Goal: Task Accomplishment & Management: Use online tool/utility

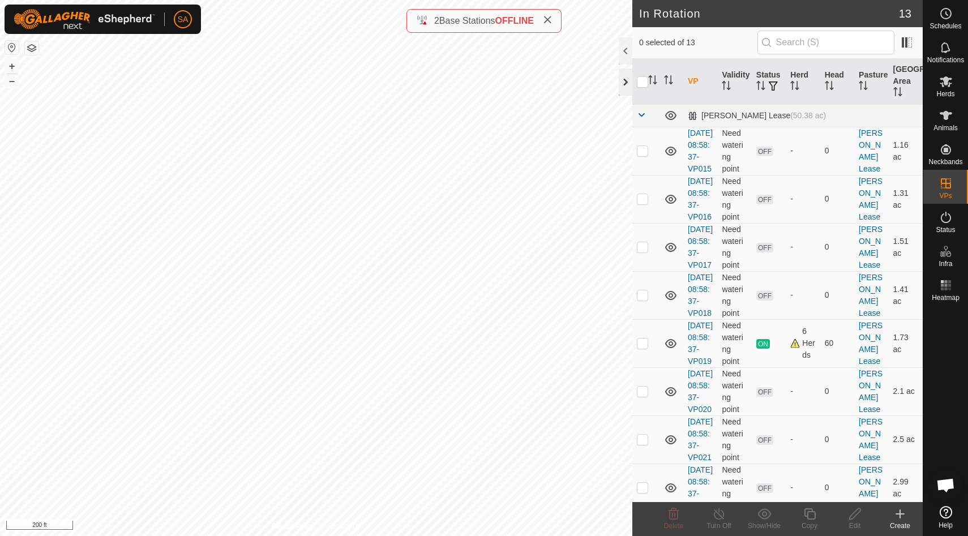
click at [627, 80] on div at bounding box center [626, 81] width 14 height 27
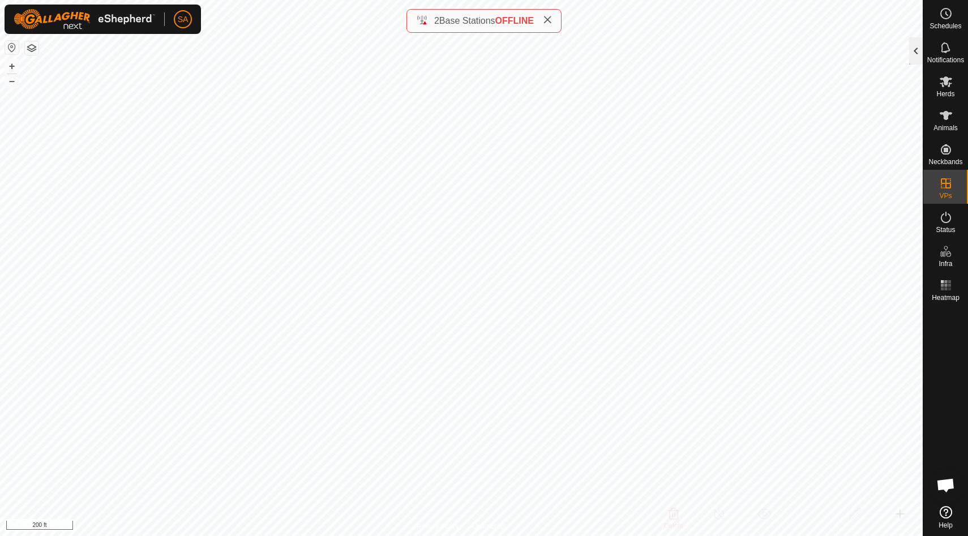
click at [914, 53] on div at bounding box center [916, 50] width 14 height 27
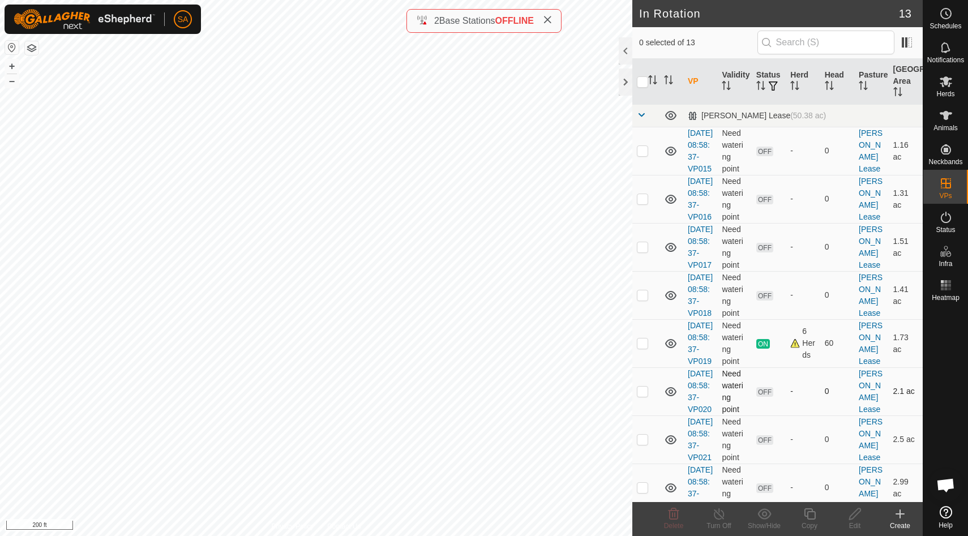
click at [642, 396] on p-checkbox at bounding box center [642, 391] width 11 height 9
checkbox input "false"
click at [946, 80] on icon at bounding box center [946, 81] width 12 height 11
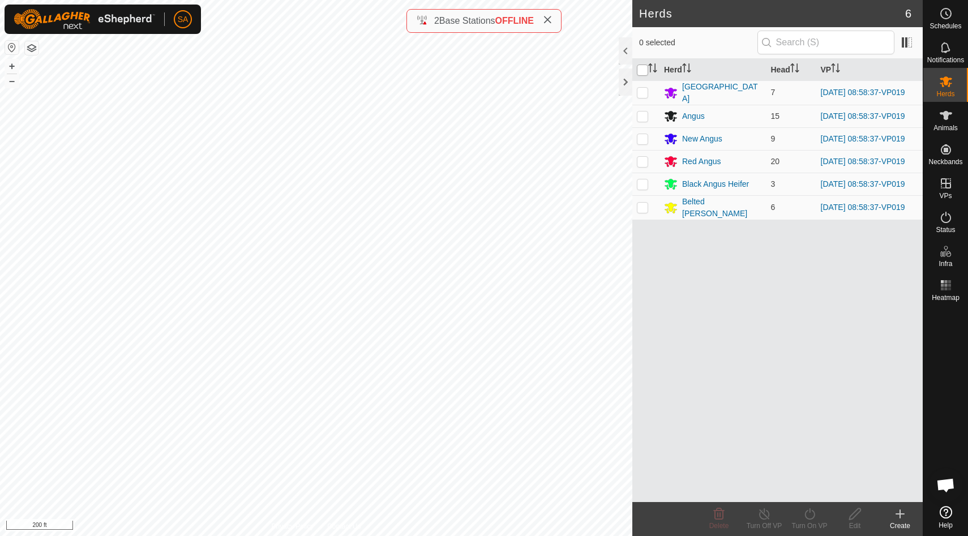
click at [644, 65] on input "checkbox" at bounding box center [642, 70] width 11 height 11
checkbox input "true"
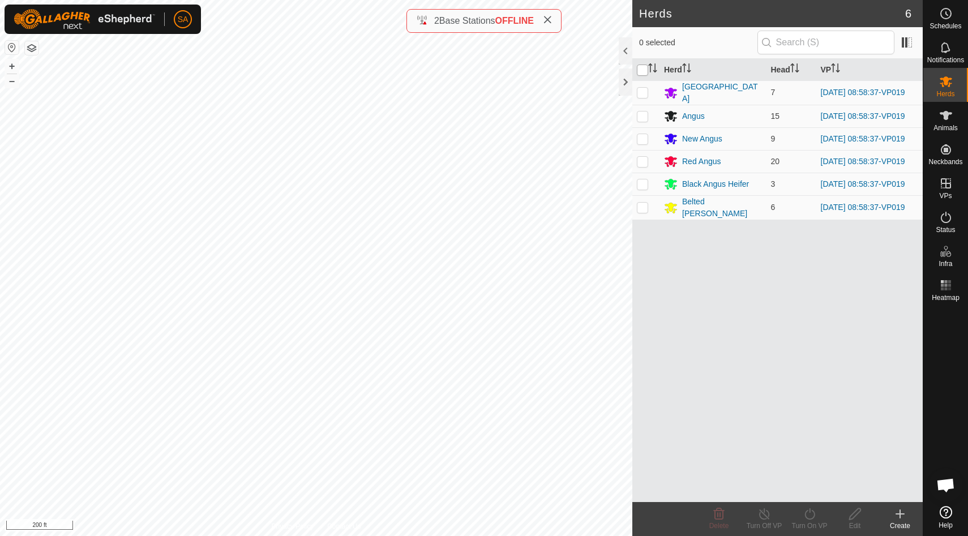
checkbox input "true"
click at [810, 512] on icon at bounding box center [810, 514] width 14 height 14
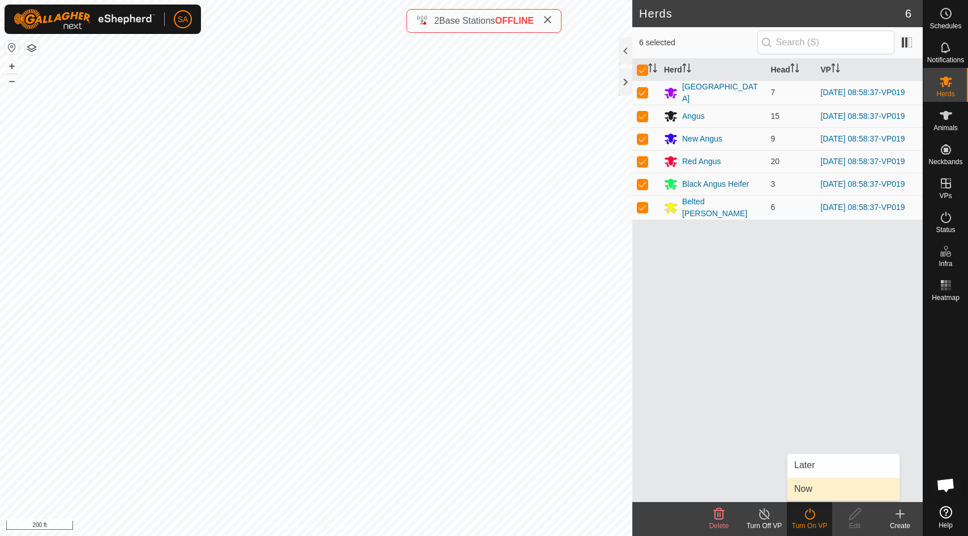
click at [809, 487] on link "Now" at bounding box center [843, 489] width 112 height 23
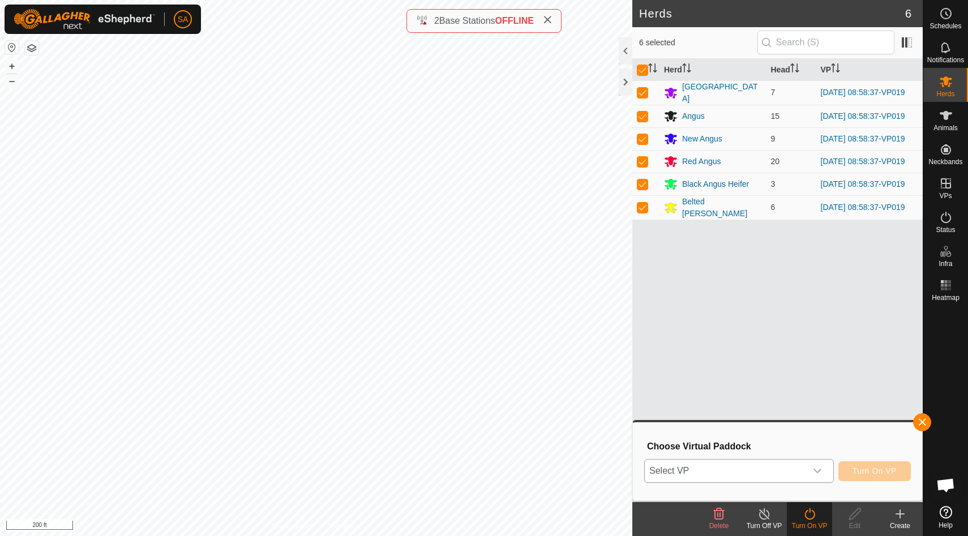
click at [817, 469] on icon "dropdown trigger" at bounding box center [817, 470] width 9 height 9
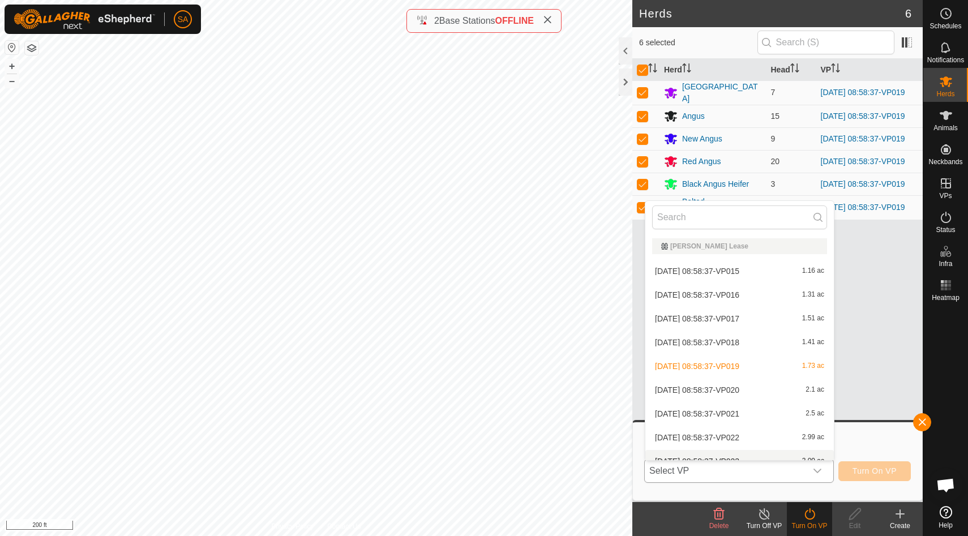
scroll to position [12, 0]
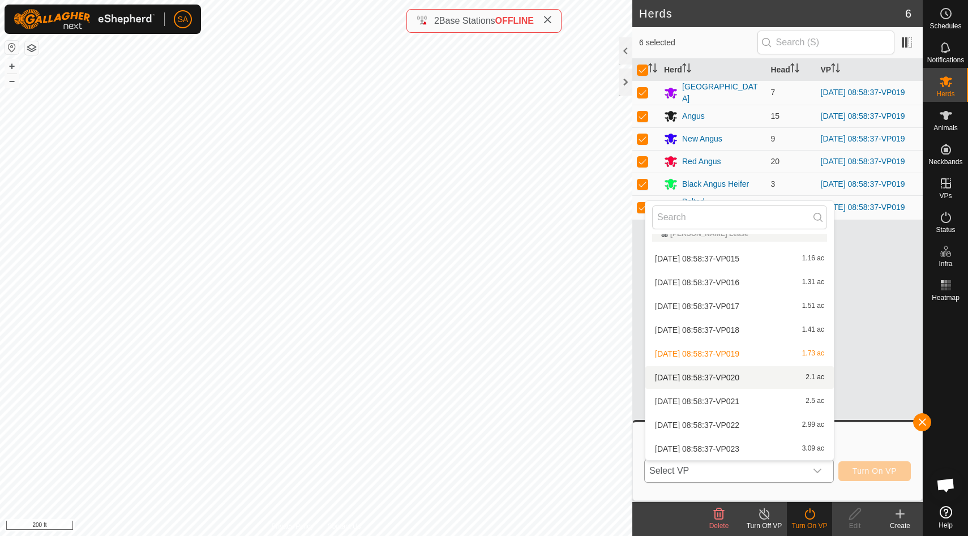
click at [759, 378] on li "[DATE] 08:58:37-VP020 2.1 ac" at bounding box center [739, 377] width 188 height 23
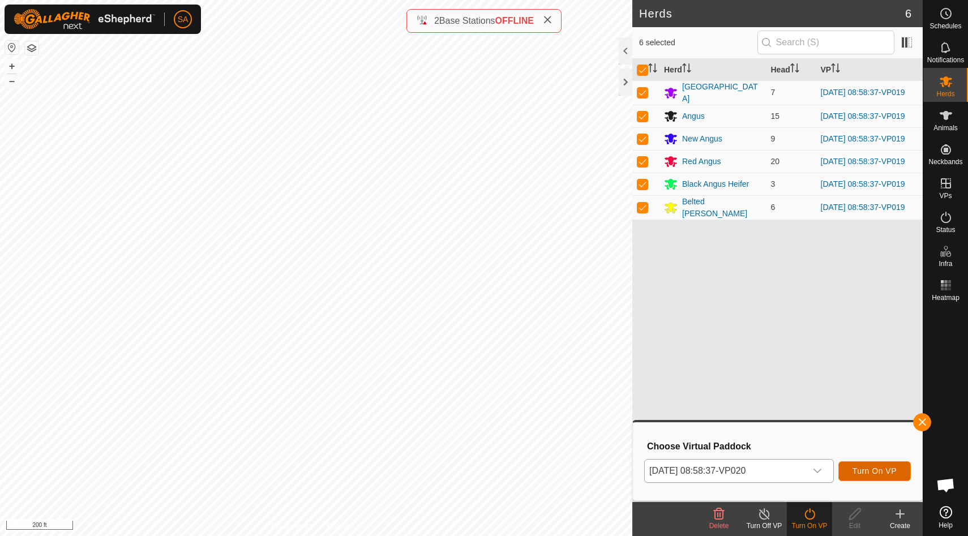
click at [888, 468] on span "Turn On VP" at bounding box center [874, 470] width 44 height 9
